Goal: Task Accomplishment & Management: Manage account settings

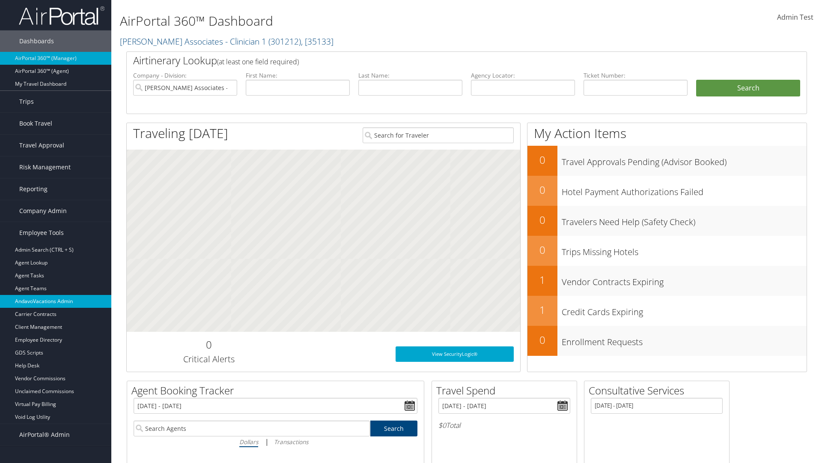
click at [56, 301] on link "AndavoVacations Admin" at bounding box center [55, 301] width 111 height 13
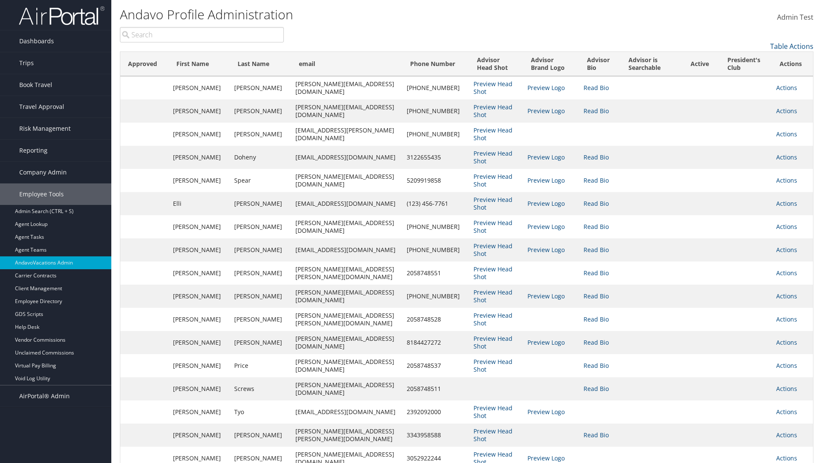
click at [202, 35] on input "search" at bounding box center [202, 34] width 164 height 15
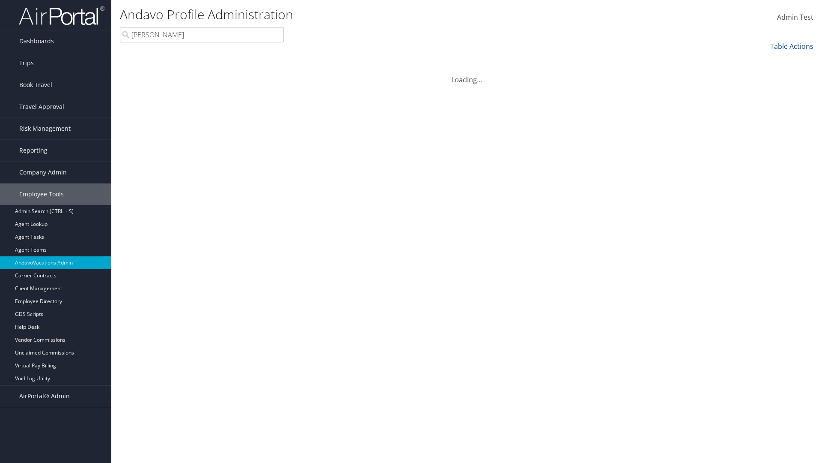
type input "[PERSON_NAME]"
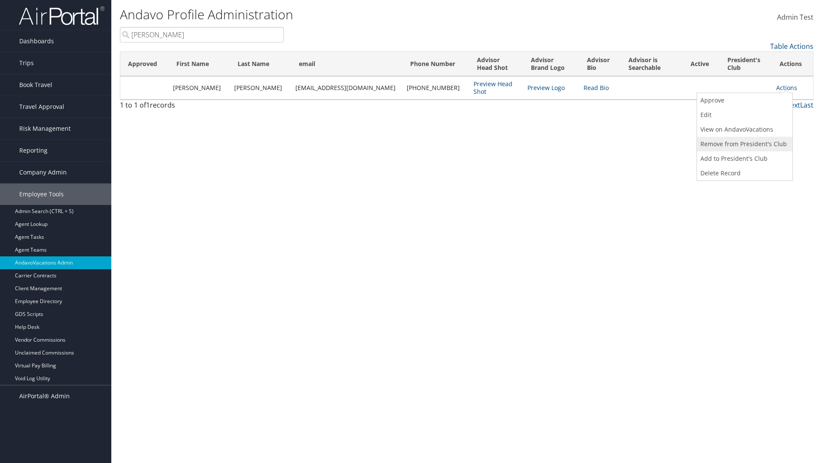
click at [744, 144] on link "Remove from President's Club" at bounding box center [743, 144] width 93 height 15
